Goal: Information Seeking & Learning: Learn about a topic

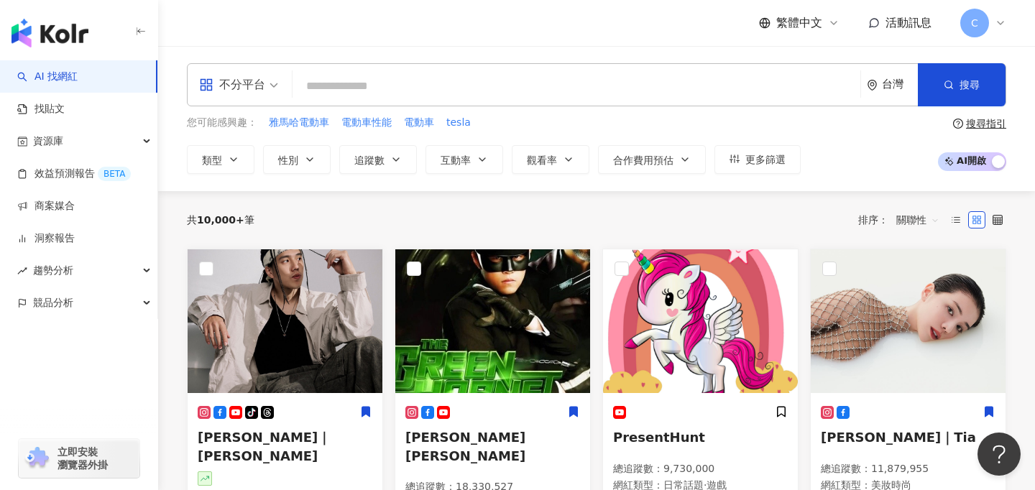
click at [638, 85] on input "search" at bounding box center [576, 86] width 556 height 27
click at [551, 94] on input "search" at bounding box center [576, 86] width 556 height 27
click at [750, 209] on div "共 10,000+ 筆 排序： 關聯性" at bounding box center [596, 219] width 819 height 23
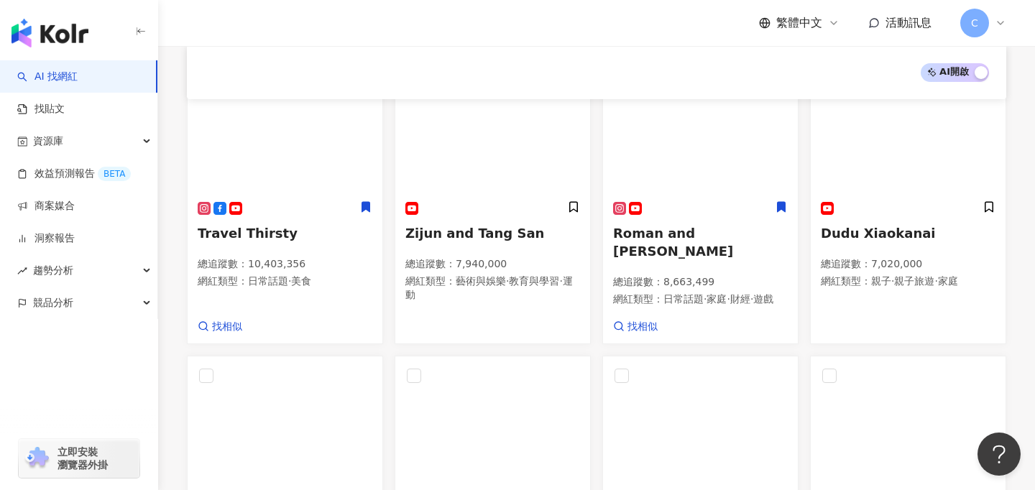
scroll to position [524, 0]
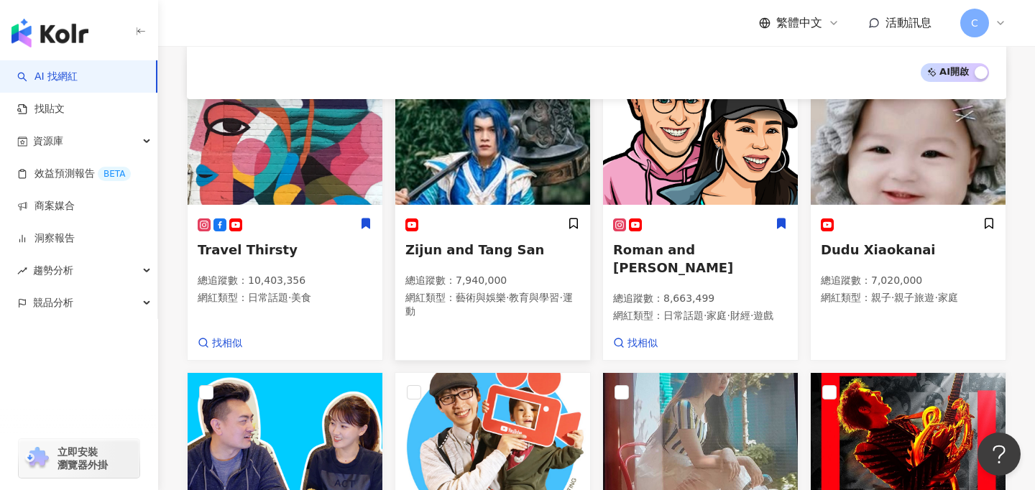
click at [447, 242] on span "Zijun and Tang San" at bounding box center [474, 249] width 139 height 15
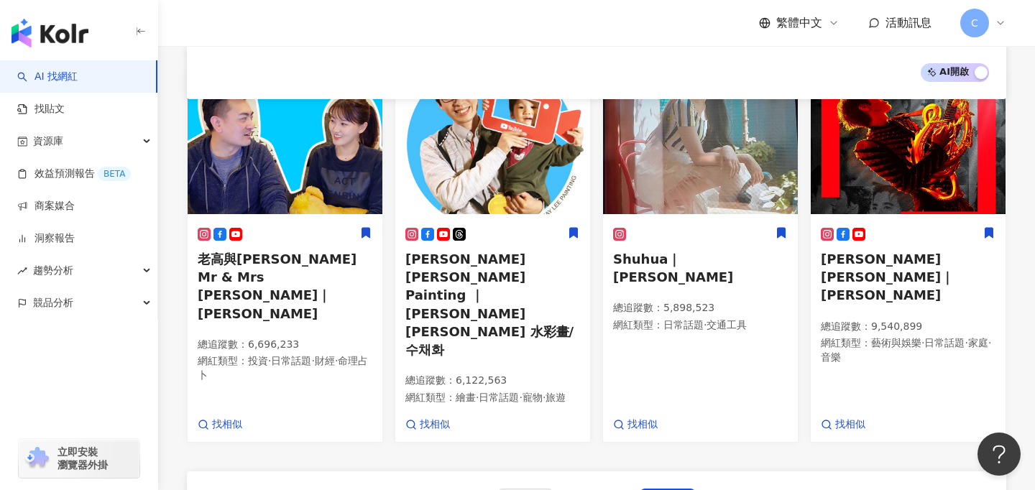
scroll to position [971, 0]
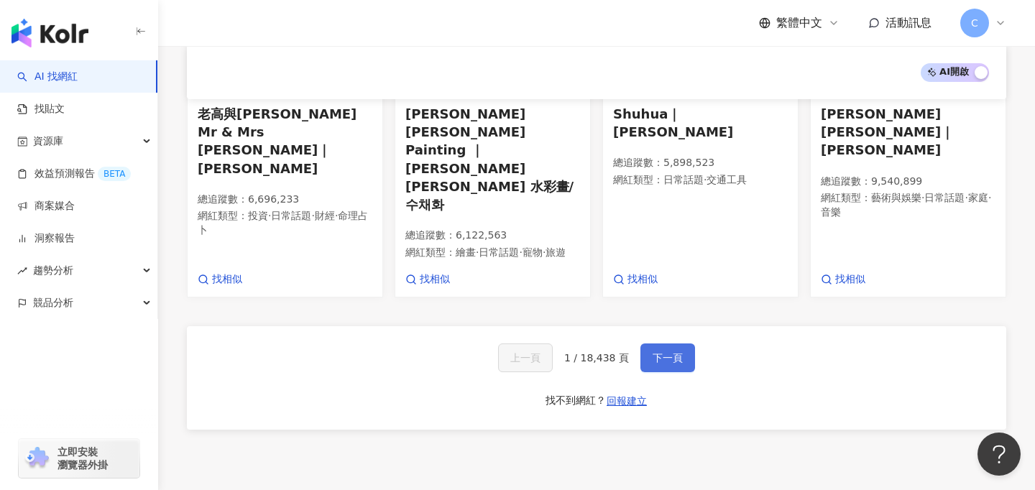
click at [670, 352] on span "下一頁" at bounding box center [667, 357] width 30 height 11
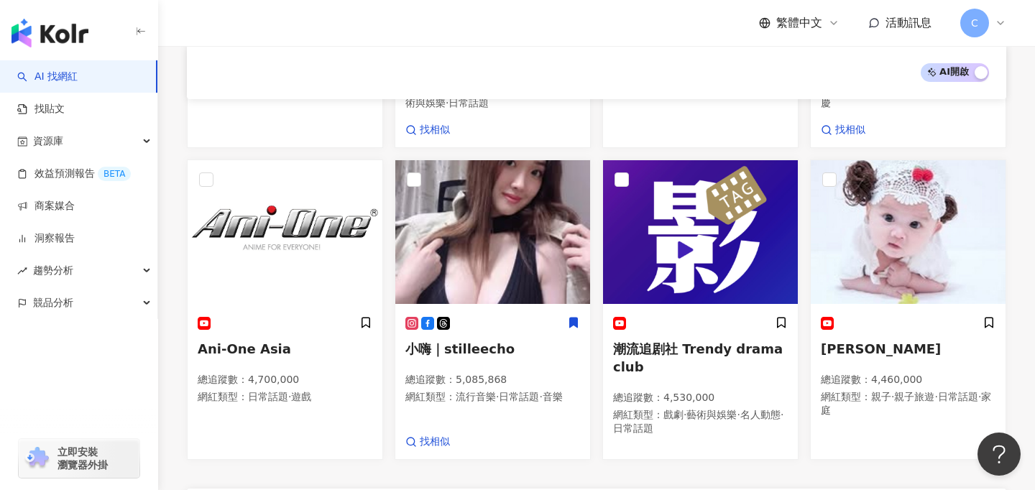
scroll to position [831, 0]
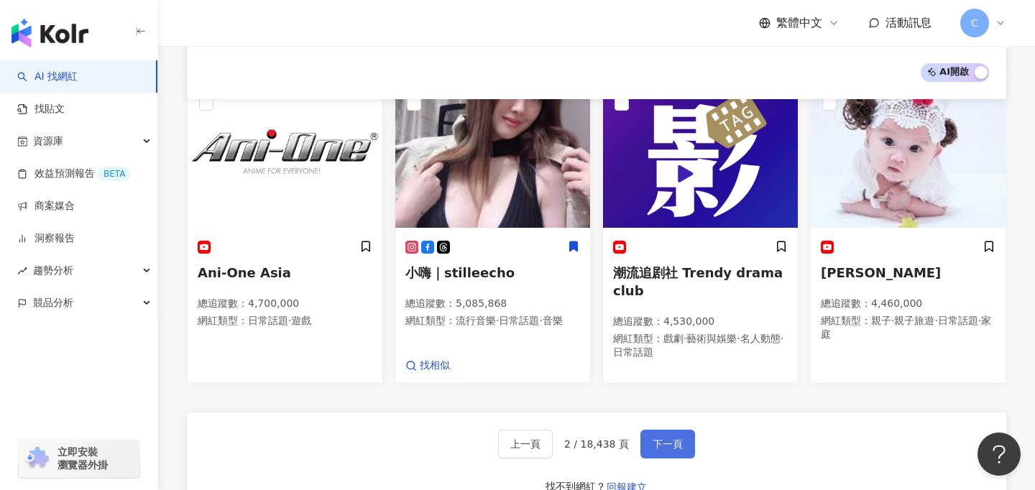
click at [673, 438] on span "下一頁" at bounding box center [667, 443] width 30 height 11
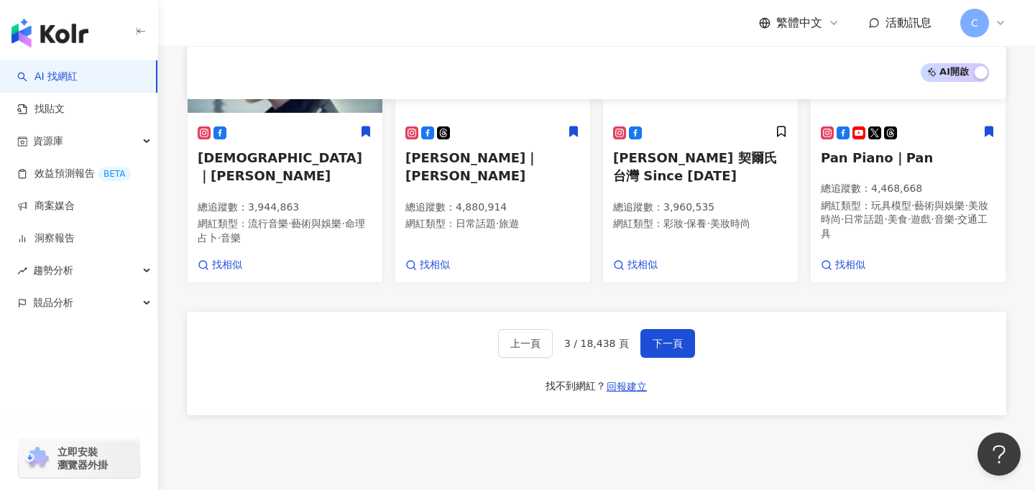
scroll to position [971, 0]
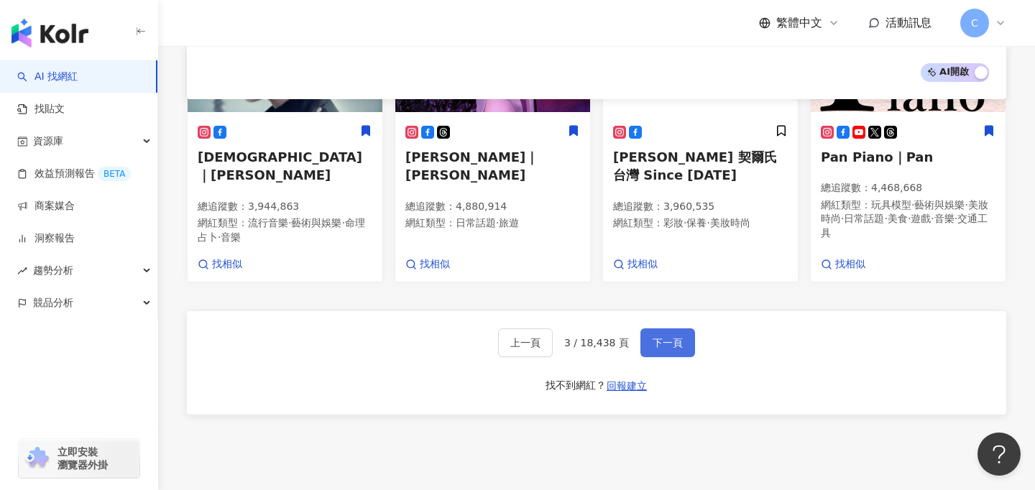
click at [655, 345] on button "下一頁" at bounding box center [667, 342] width 55 height 29
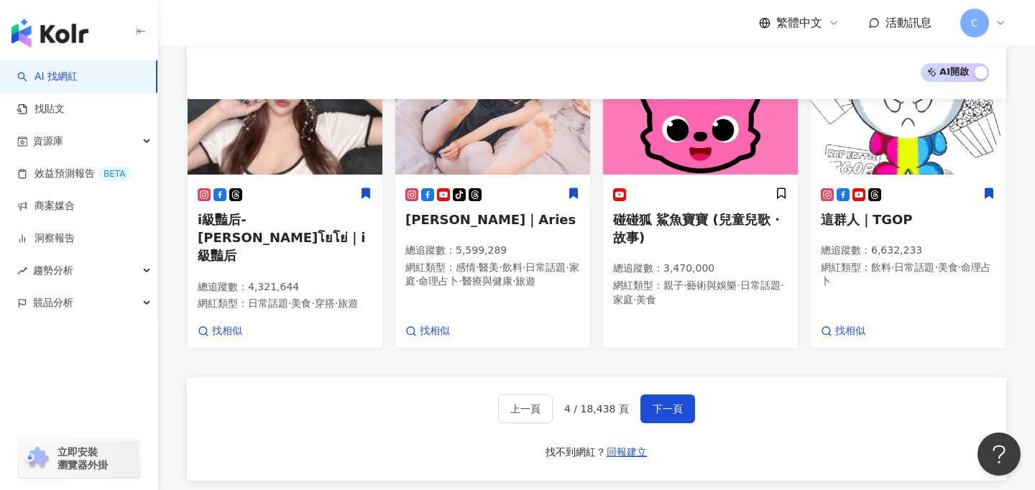
scroll to position [864, 0]
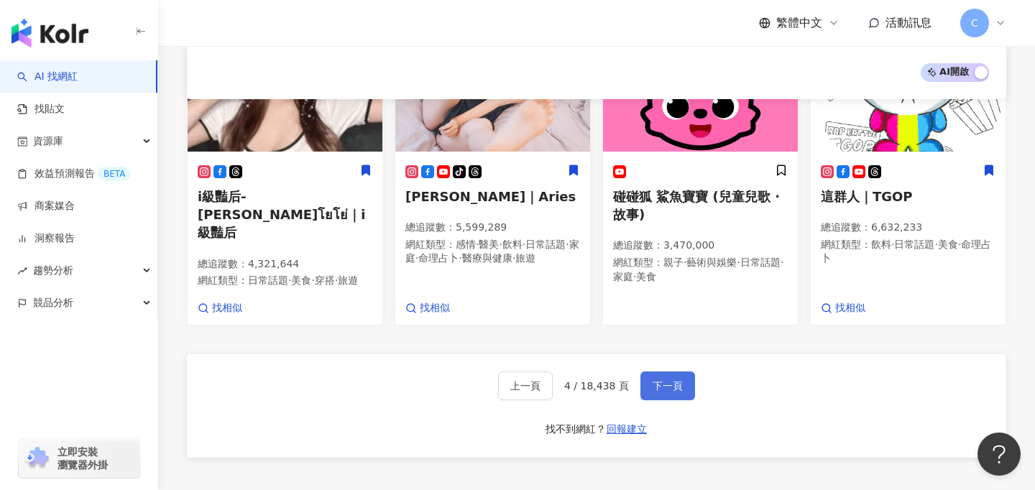
click at [676, 380] on span "下一頁" at bounding box center [667, 385] width 30 height 11
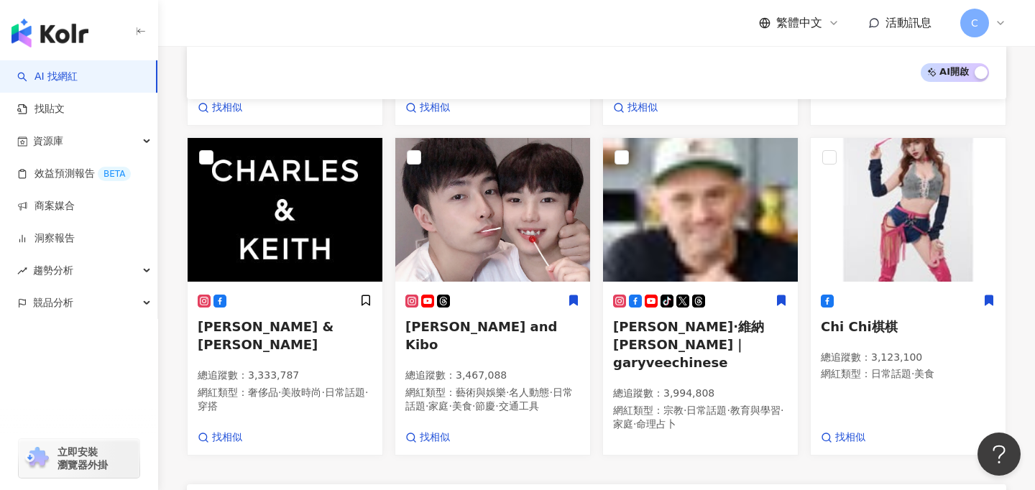
scroll to position [758, 0]
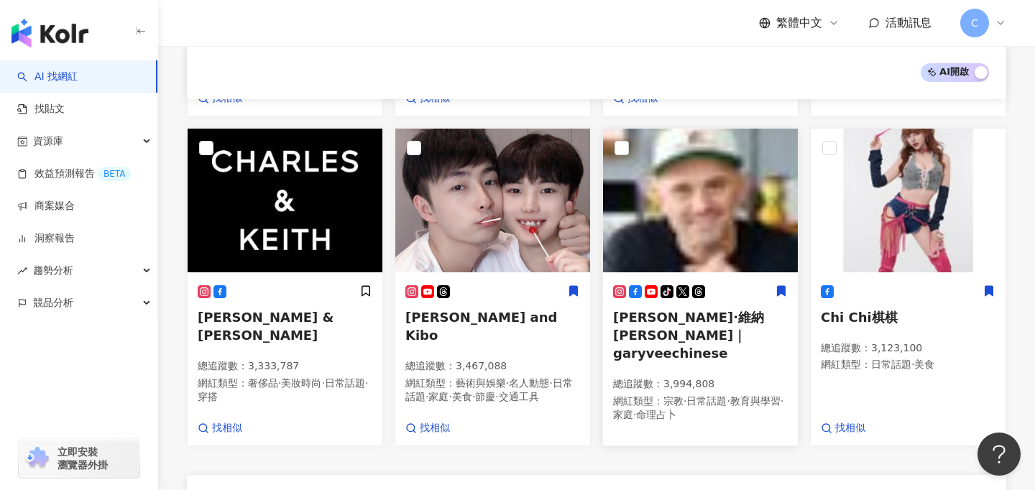
click at [684, 310] on span "加里·維納查克｜garyveechinese" at bounding box center [688, 335] width 151 height 51
click at [317, 308] on h5 "[PERSON_NAME] & [PERSON_NAME]" at bounding box center [285, 326] width 175 height 36
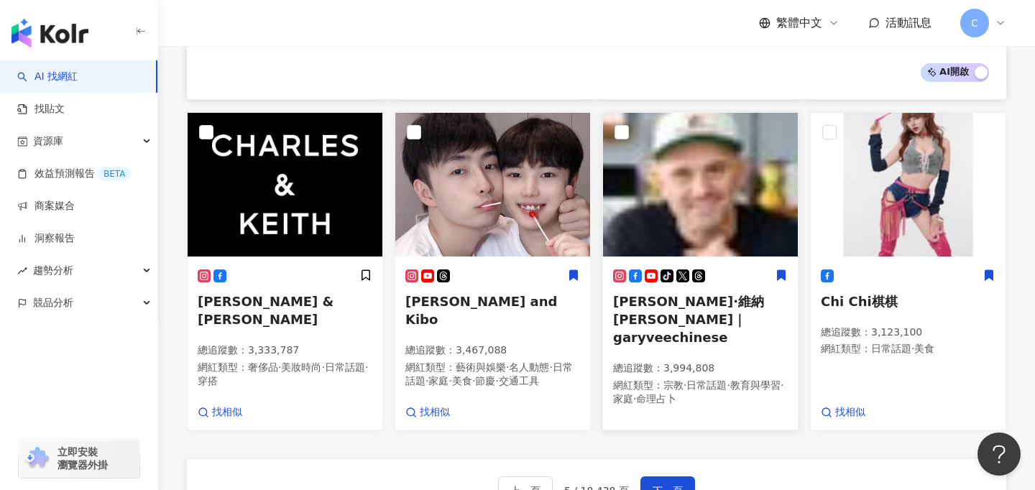
scroll to position [791, 0]
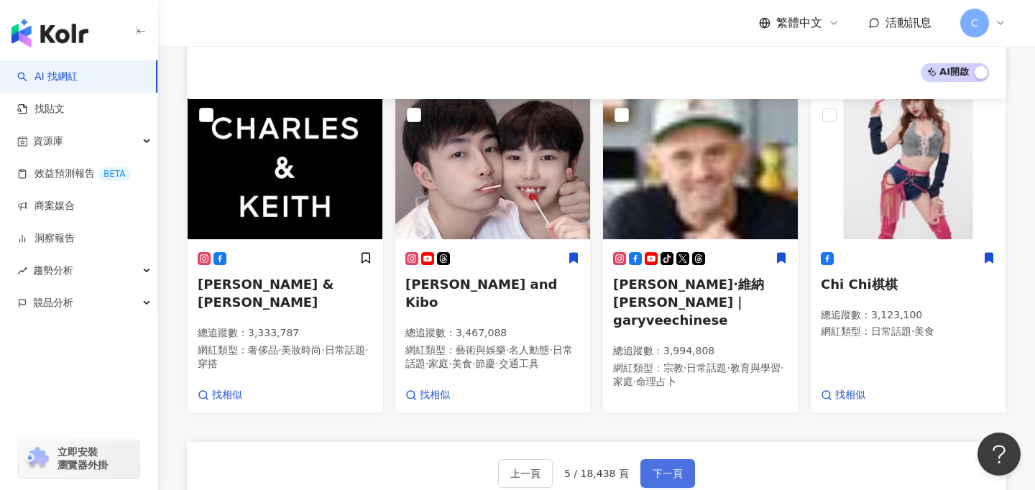
click at [675, 468] on span "下一頁" at bounding box center [667, 473] width 30 height 11
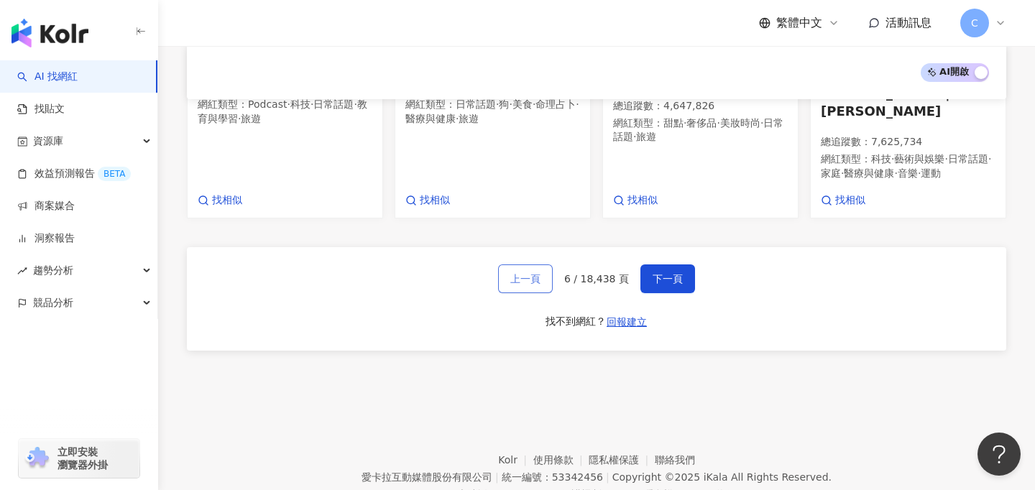
scroll to position [0, 0]
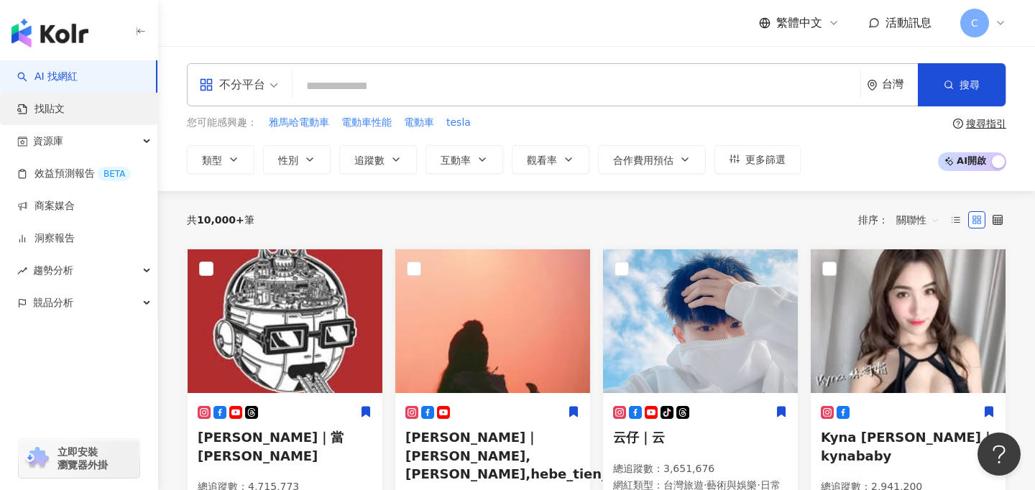
click at [34, 110] on link "找貼文" at bounding box center [40, 109] width 47 height 14
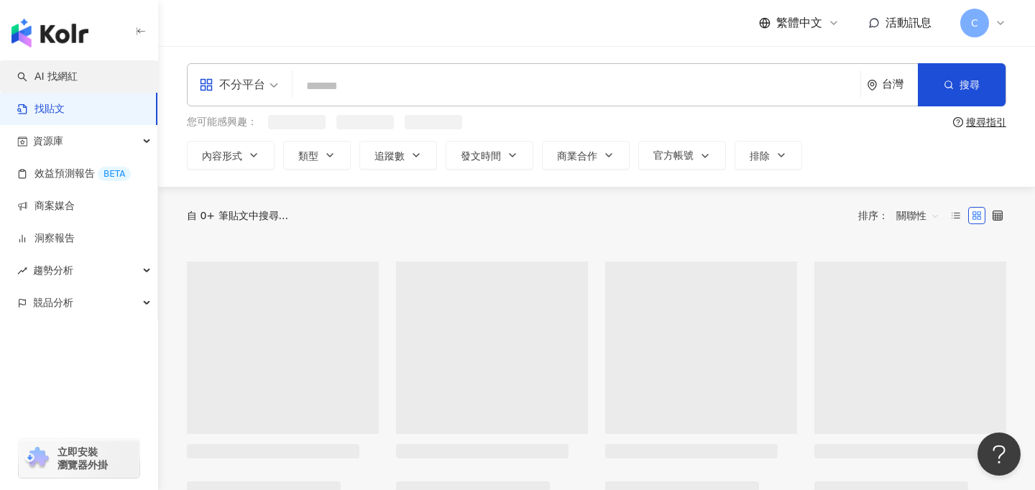
click at [78, 81] on link "AI 找網紅" at bounding box center [47, 77] width 60 height 14
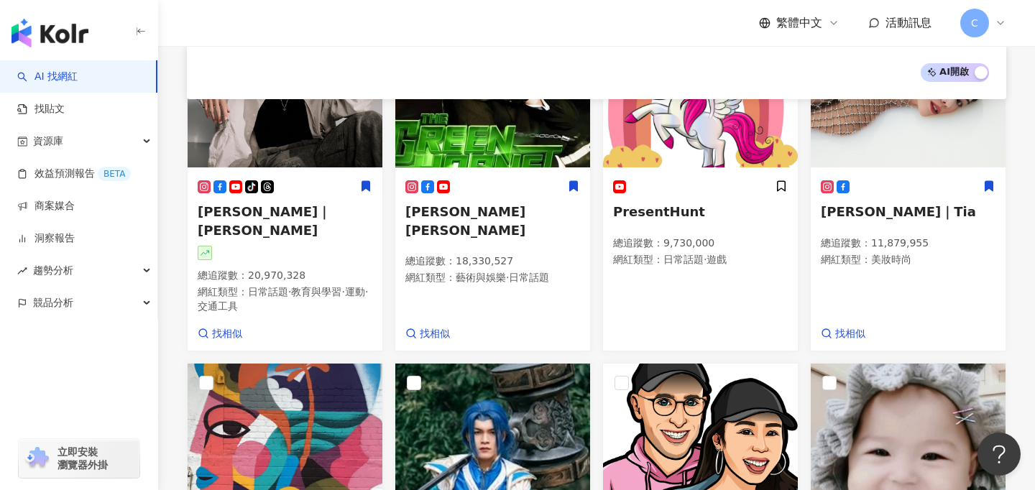
scroll to position [221, 0]
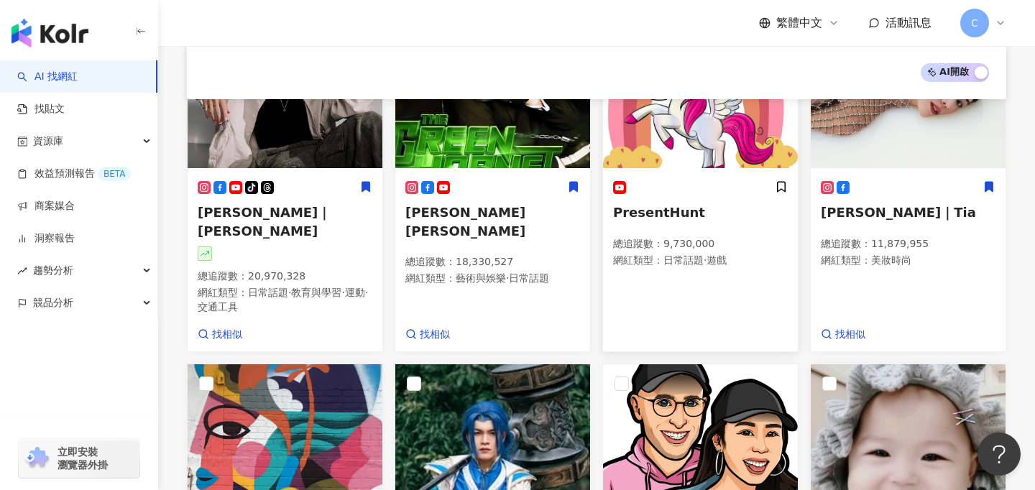
click at [680, 208] on span "PresentHunt" at bounding box center [659, 212] width 92 height 15
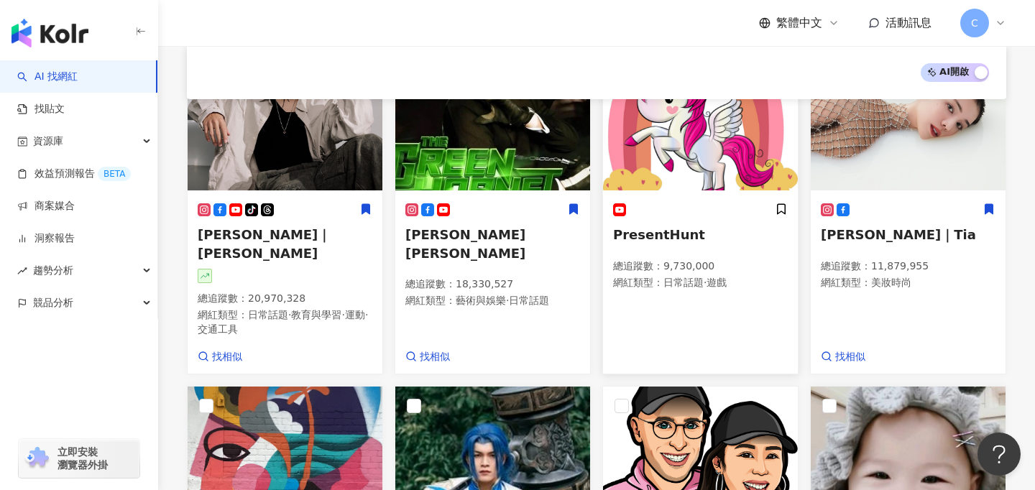
scroll to position [0, 0]
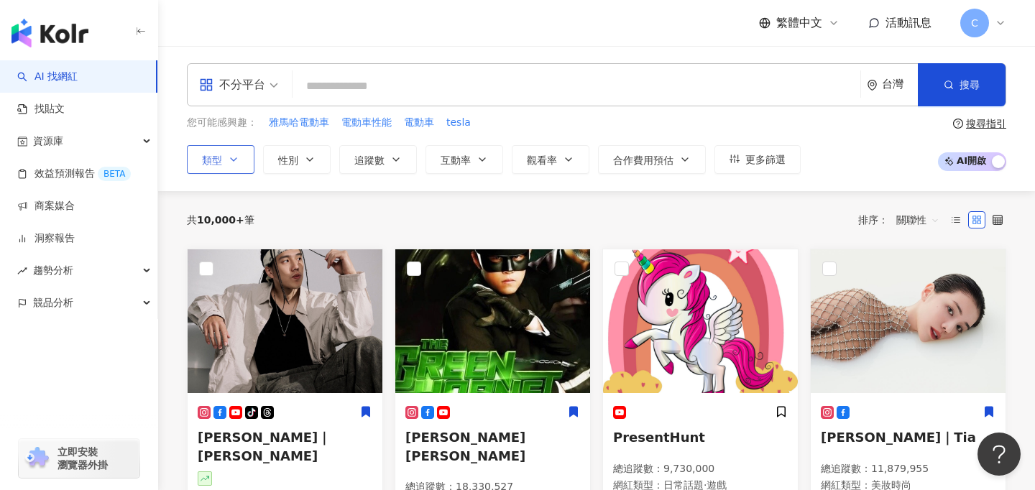
click at [228, 162] on icon "button" at bounding box center [233, 159] width 11 height 11
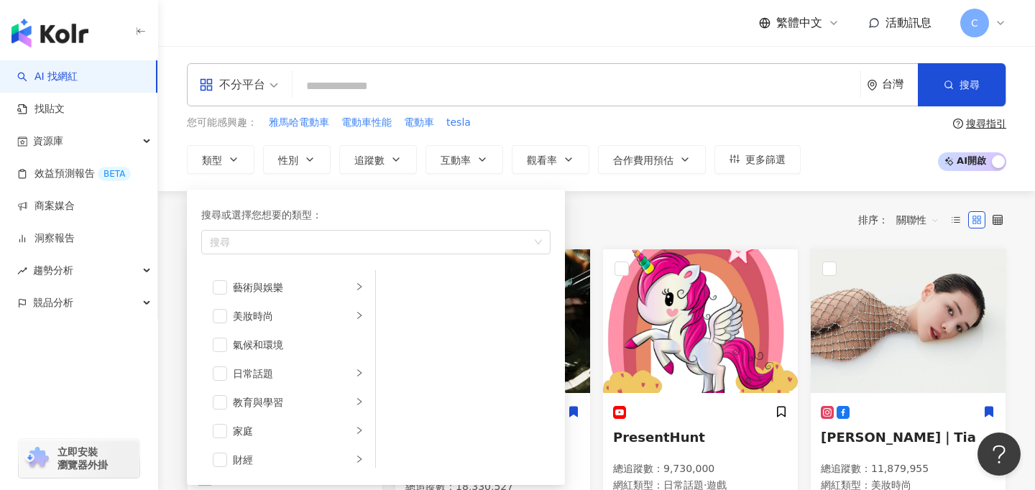
click at [624, 205] on div "共 10,000+ 筆 排序： 關聯性" at bounding box center [596, 219] width 819 height 57
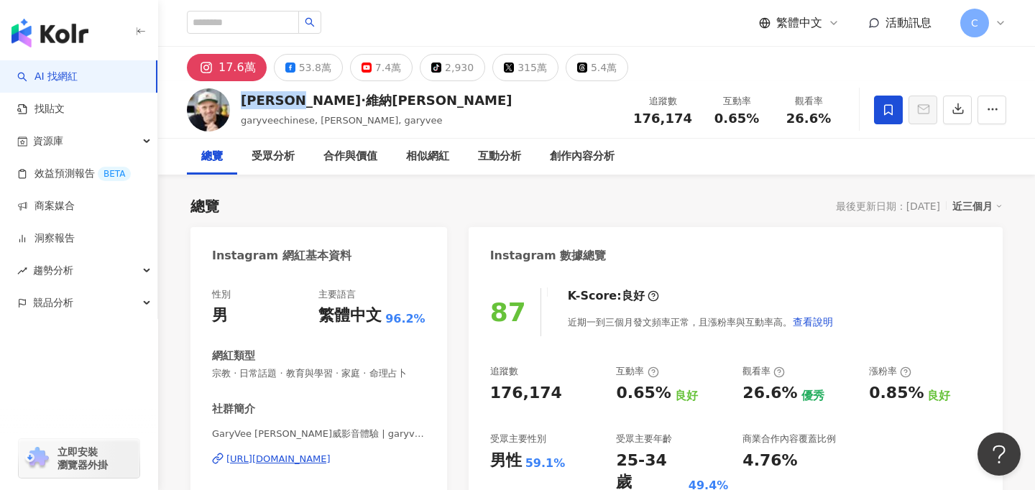
drag, startPoint x: 242, startPoint y: 101, endPoint x: 346, endPoint y: 104, distance: 103.5
click at [346, 104] on div "加里·維納查克" at bounding box center [377, 100] width 272 height 18
copy div "加里·維納查克"
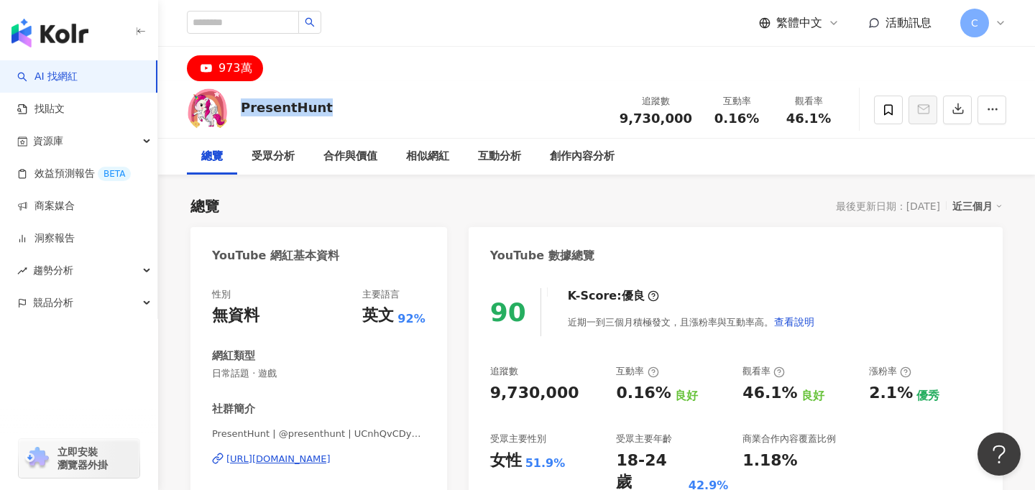
drag, startPoint x: 242, startPoint y: 108, endPoint x: 340, endPoint y: 115, distance: 98.0
click at [340, 115] on div "PresentHunt 追蹤數 9,730,000 互動率 0.16% 觀看率 46.1%" at bounding box center [596, 109] width 877 height 57
copy div "PresentHunt"
